Goal: Transaction & Acquisition: Download file/media

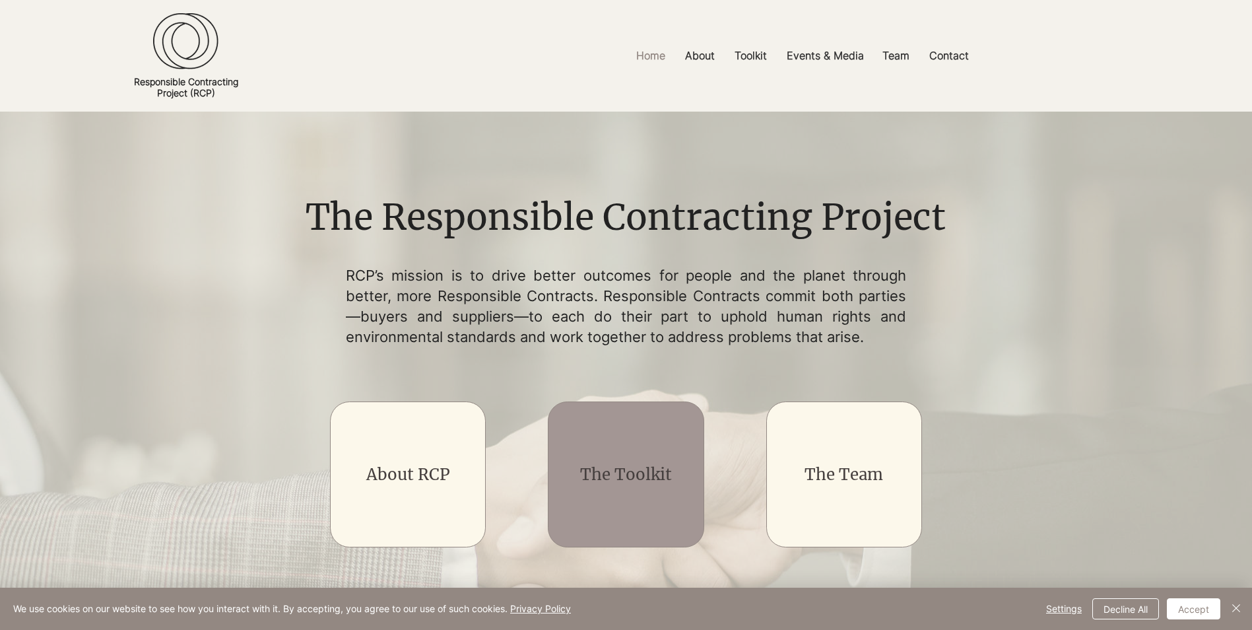
click at [613, 476] on link "The Toolkit" at bounding box center [626, 474] width 92 height 20
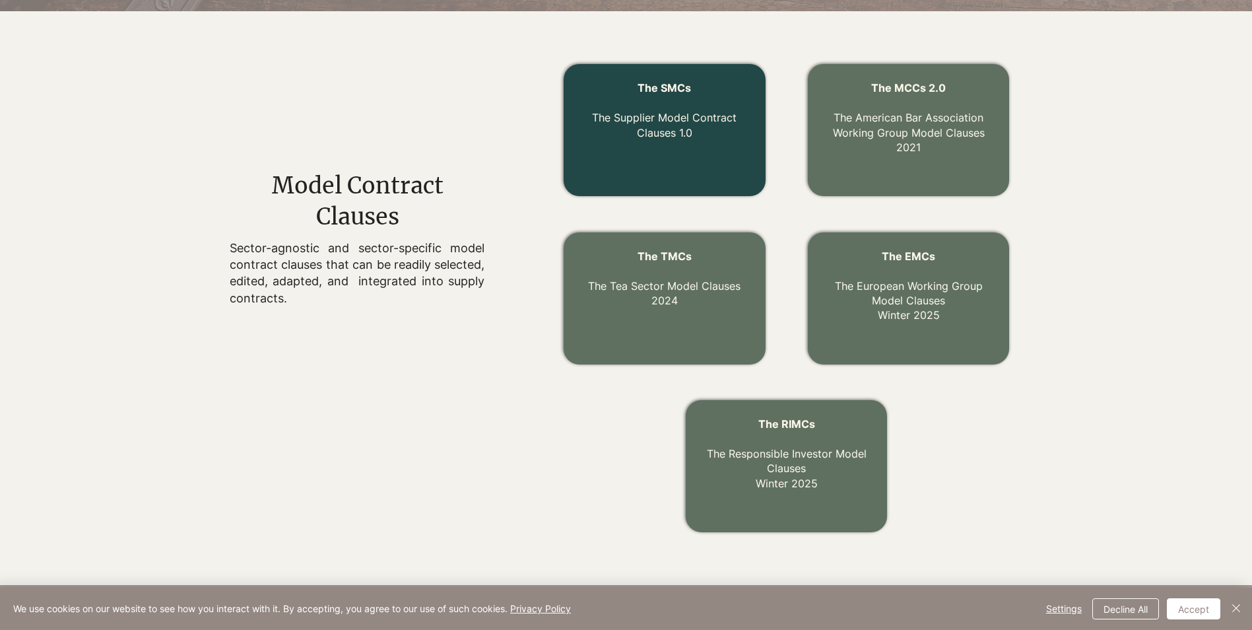
scroll to position [462, 0]
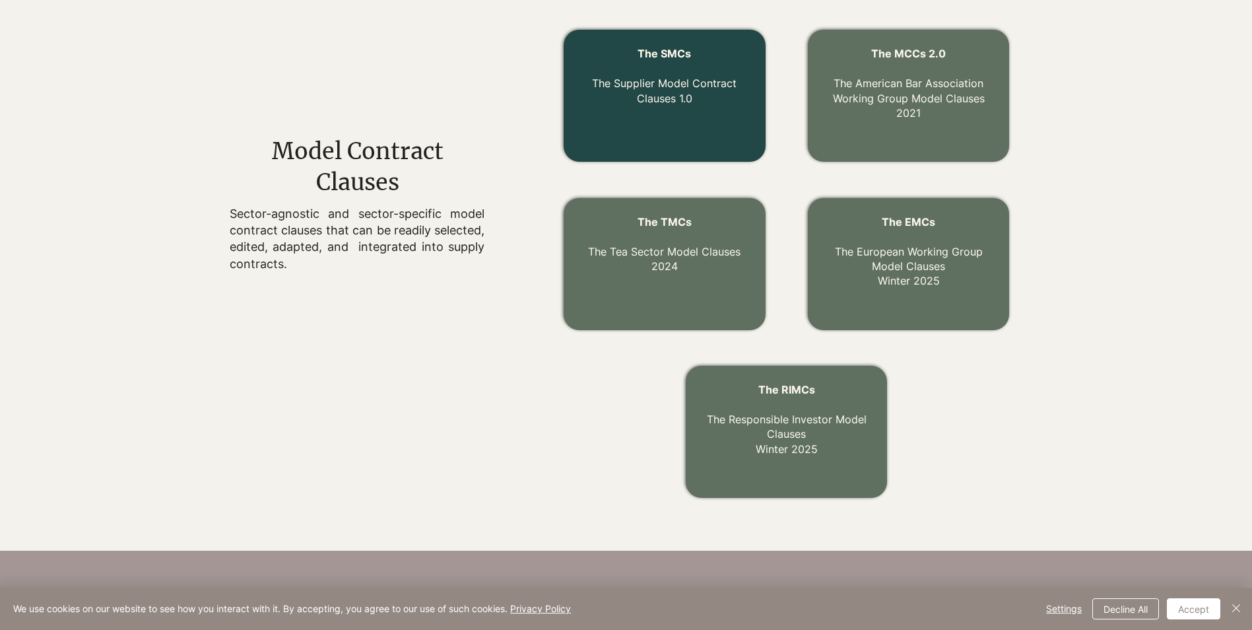
click at [660, 90] on p "The Supplier Model Contract Clauses 1.0" at bounding box center [665, 83] width 170 height 44
click at [659, 119] on div at bounding box center [664, 96] width 201 height 132
click at [655, 91] on link "The Supplier Model Contract Clauses 1.0" at bounding box center [664, 91] width 145 height 28
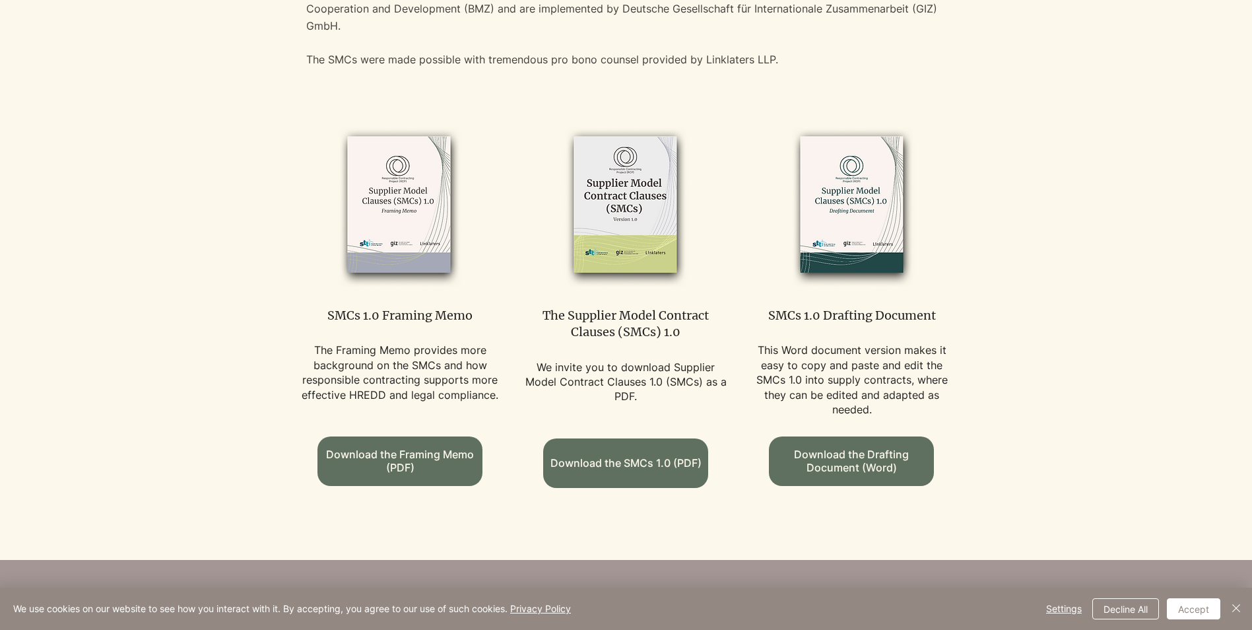
scroll to position [726, 0]
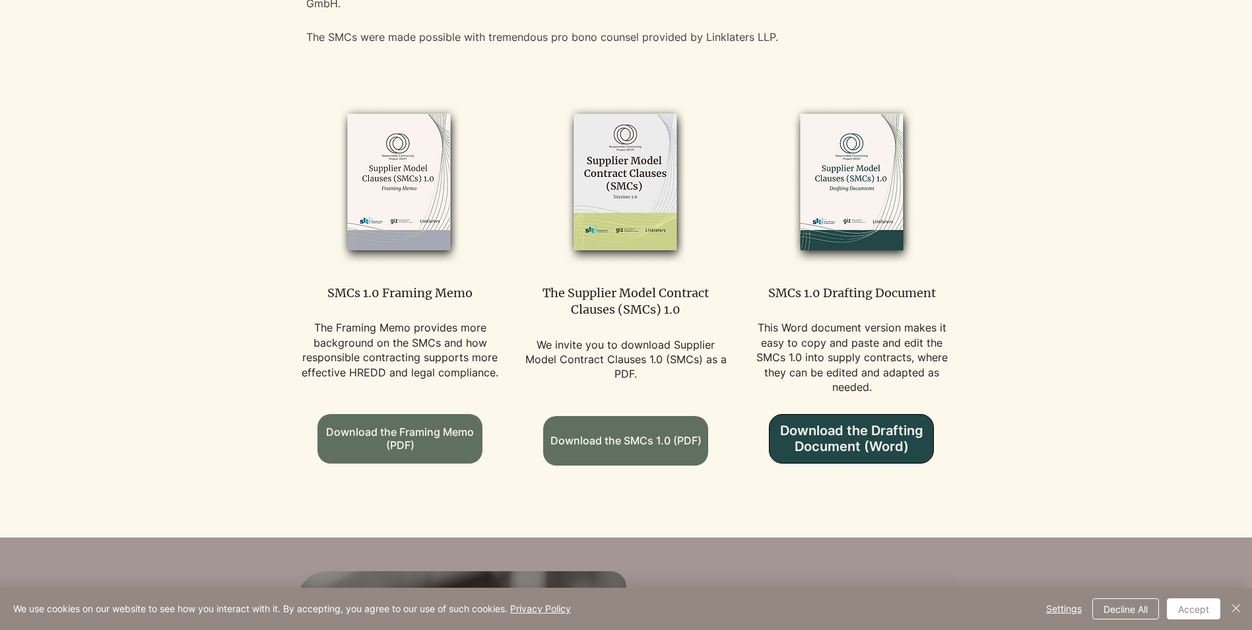
click at [859, 422] on span "Download the Drafting Document (Word)" at bounding box center [852, 438] width 164 height 32
